Goal: Information Seeking & Learning: Learn about a topic

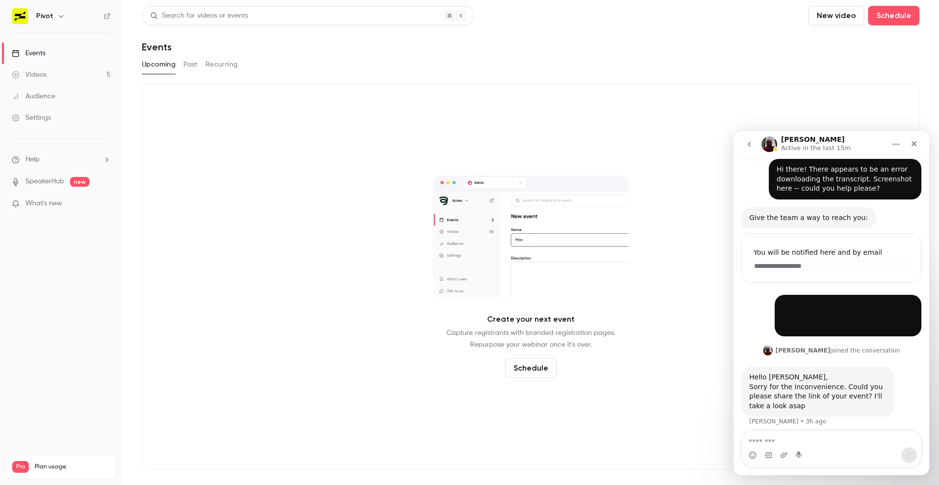
scroll to position [92, 0]
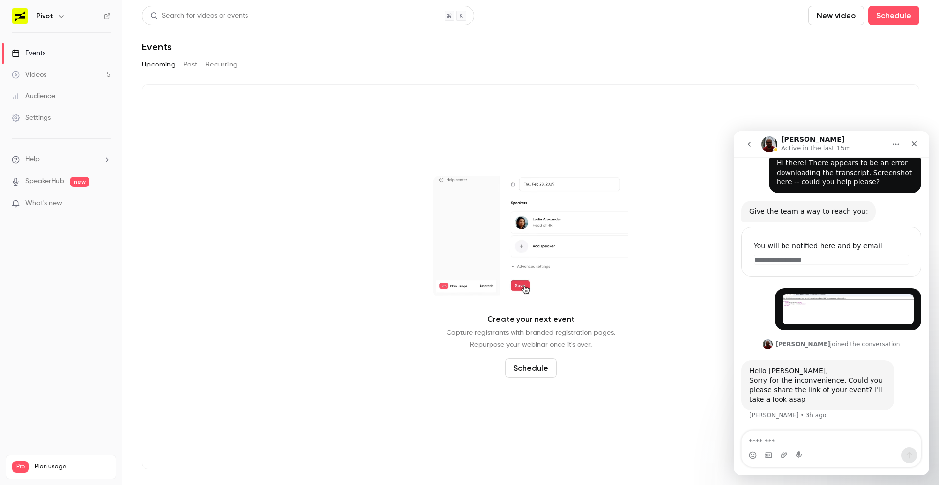
click at [190, 60] on button "Past" at bounding box center [190, 65] width 14 height 16
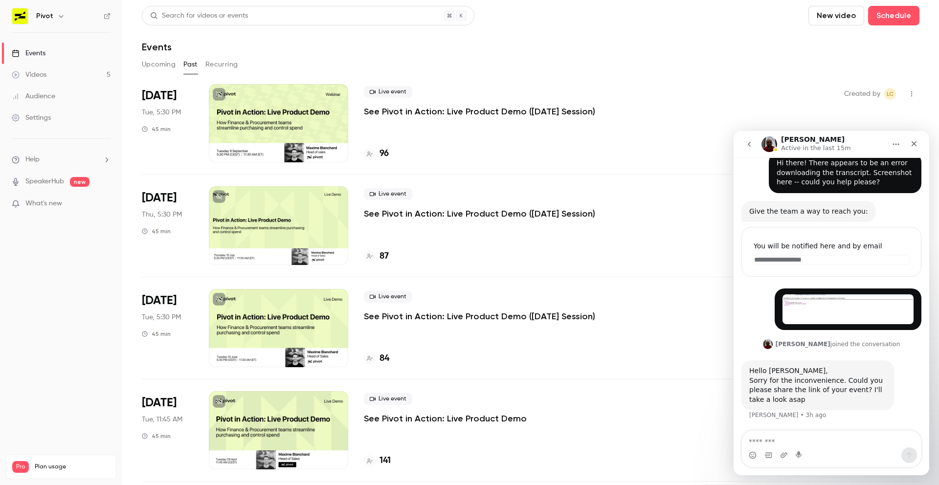
click at [180, 128] on div "[DATE] Tue, 5:30 PM 45 min" at bounding box center [167, 123] width 51 height 78
click at [378, 110] on p "See Pivot in Action: Live Product Demo ([DATE] Session)" at bounding box center [479, 112] width 231 height 12
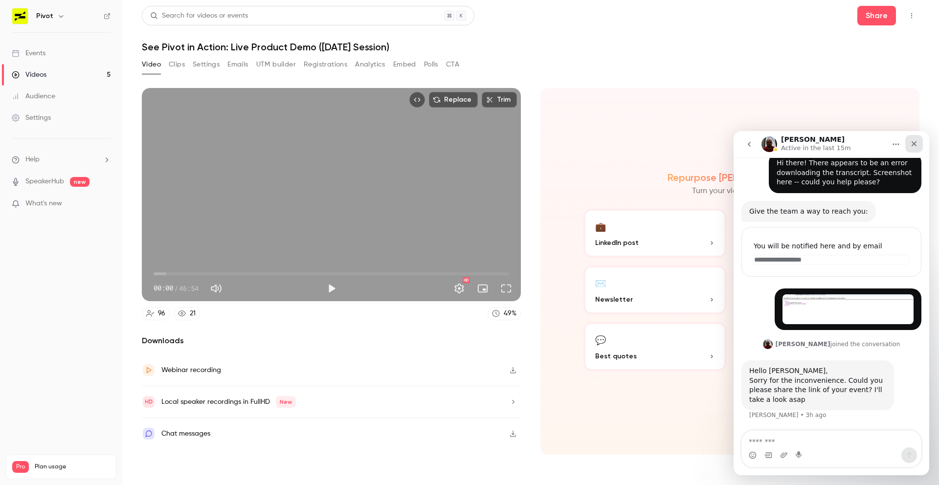
click at [911, 140] on icon "Close" at bounding box center [914, 144] width 8 height 8
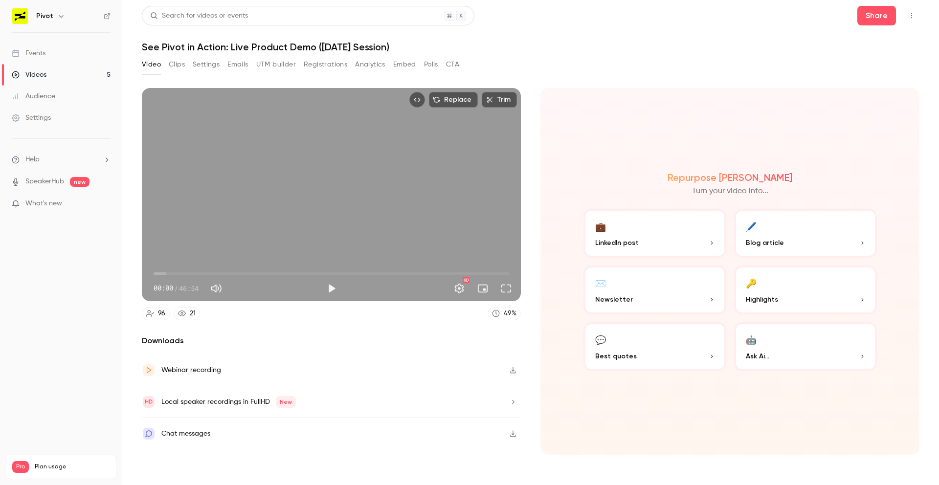
scroll to position [92, 0]
click at [328, 58] on button "Registrations" at bounding box center [326, 65] width 44 height 16
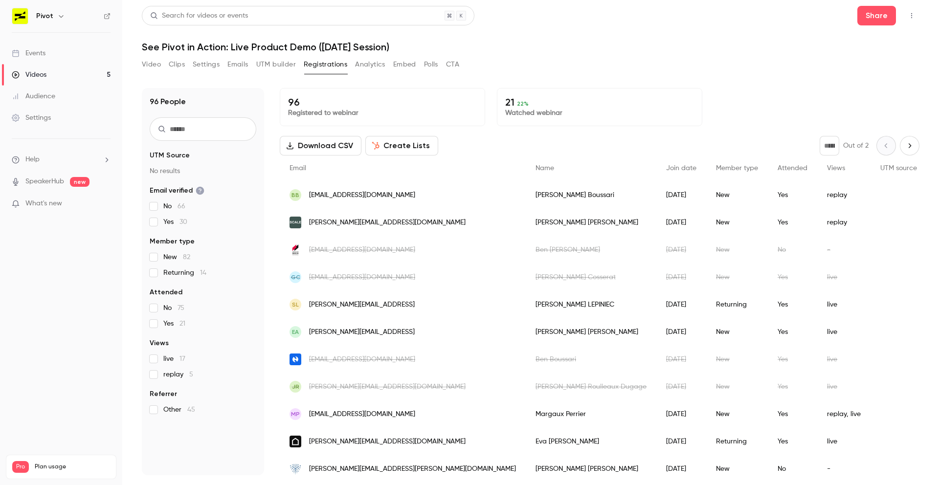
click at [209, 131] on input "text" at bounding box center [203, 128] width 107 height 23
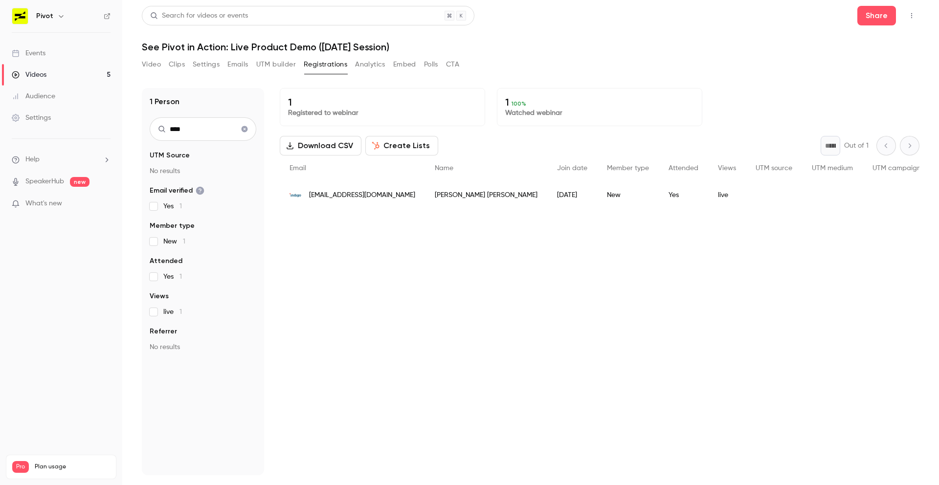
type input "****"
click at [328, 196] on span "[EMAIL_ADDRESS][DOMAIN_NAME]" at bounding box center [362, 195] width 106 height 10
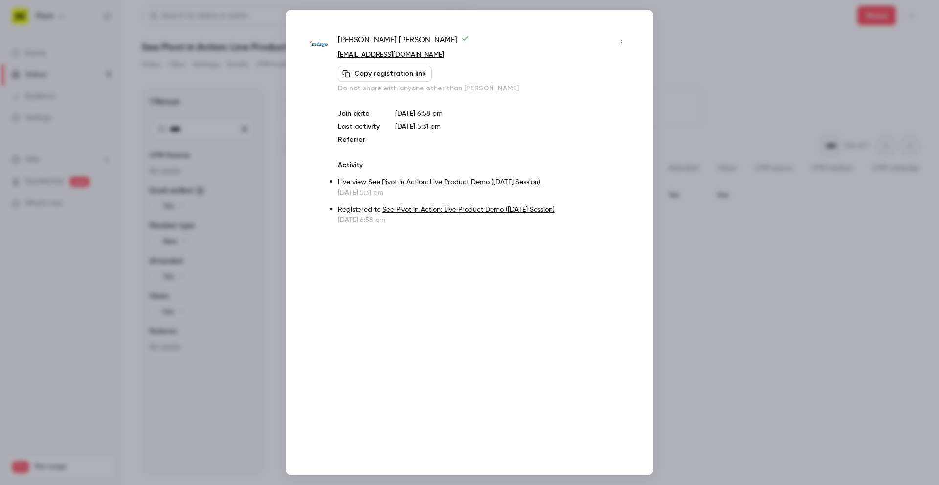
drag, startPoint x: 398, startPoint y: 55, endPoint x: 485, endPoint y: 0, distance: 102.7
